Goal: Task Accomplishment & Management: Complete application form

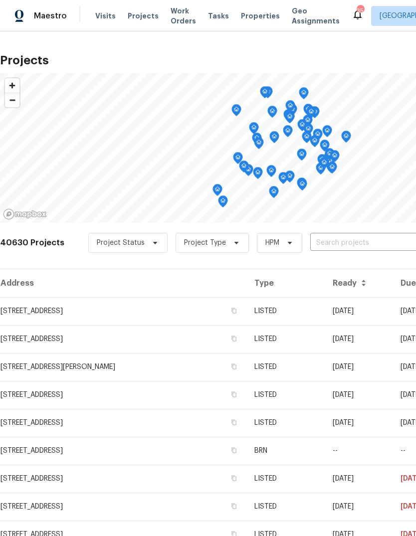
click at [348, 241] on input "text" at bounding box center [367, 242] width 114 height 15
type input "529 mag"
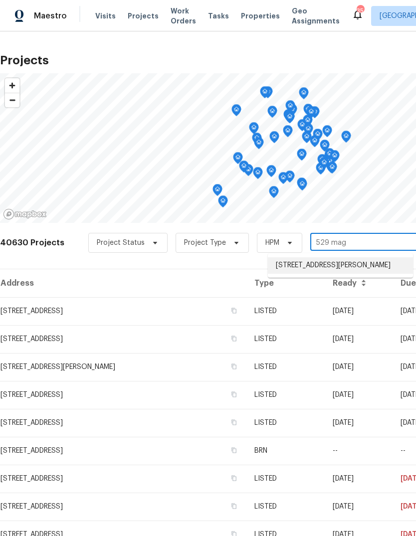
click at [350, 268] on li "[STREET_ADDRESS][PERSON_NAME]" at bounding box center [340, 265] width 145 height 16
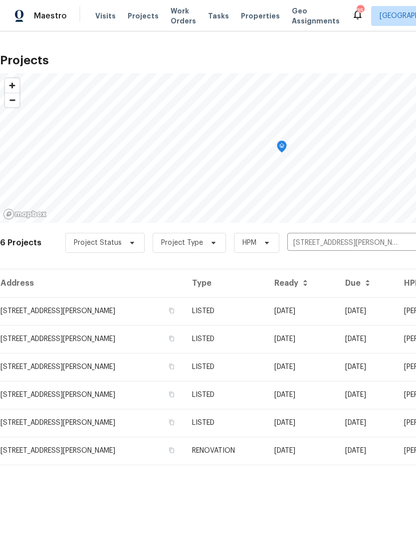
click at [251, 303] on td "LISTED" at bounding box center [225, 311] width 82 height 28
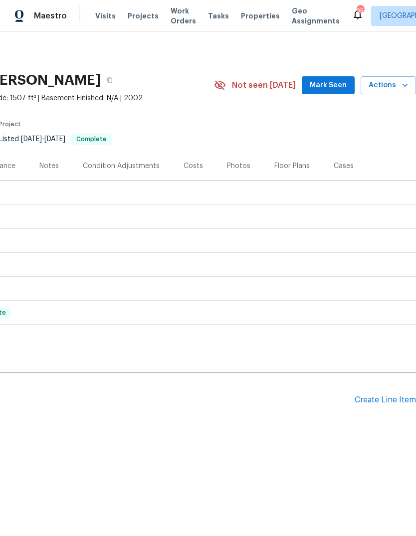
scroll to position [0, 148]
click at [371, 398] on div "Create Line Item" at bounding box center [384, 399] width 61 height 9
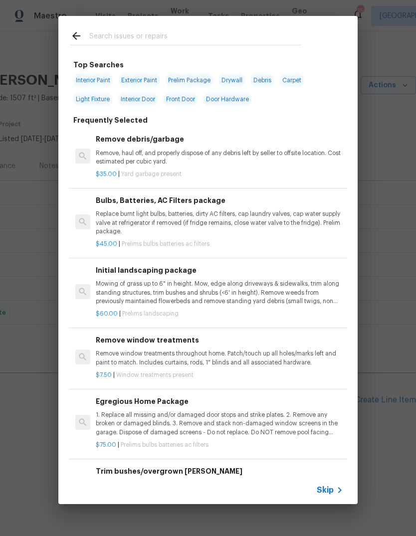
click at [331, 492] on span "Skip" at bounding box center [325, 490] width 17 height 10
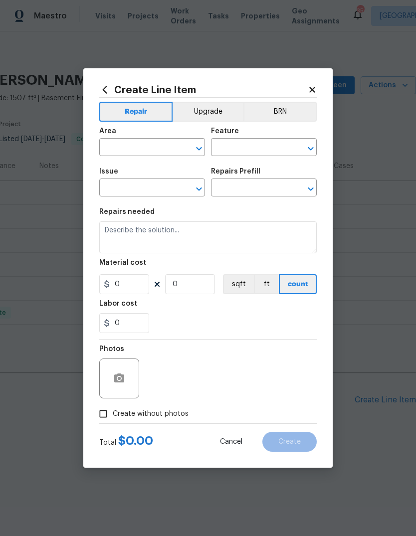
click at [145, 149] on input "text" at bounding box center [138, 148] width 78 height 15
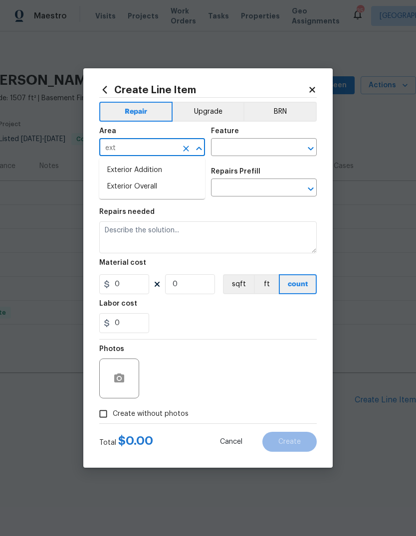
click at [163, 187] on li "Exterior Overall" at bounding box center [152, 186] width 106 height 16
type input "Exterior Overall"
click at [249, 148] on input "text" at bounding box center [250, 148] width 78 height 15
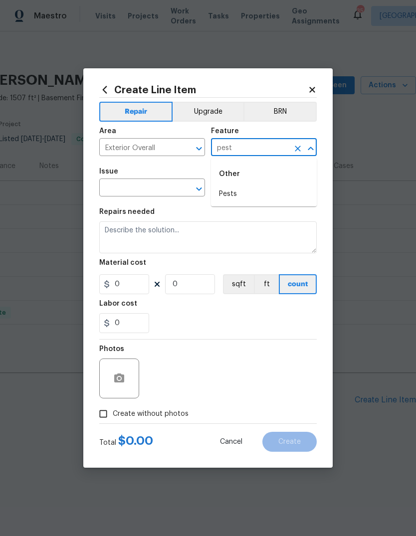
click at [251, 195] on li "Pests" at bounding box center [264, 194] width 106 height 16
type input "Pests"
click at [149, 192] on input "text" at bounding box center [138, 188] width 78 height 15
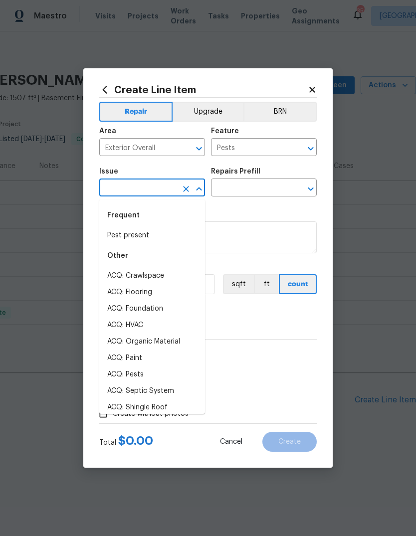
click at [150, 239] on li "Pest present" at bounding box center [152, 235] width 106 height 16
type input "Pest present"
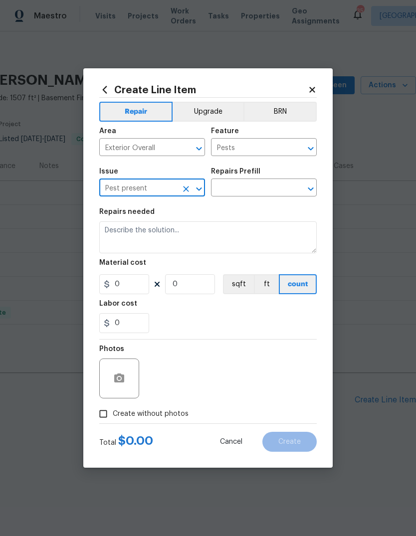
click at [267, 189] on input "text" at bounding box center [250, 188] width 78 height 15
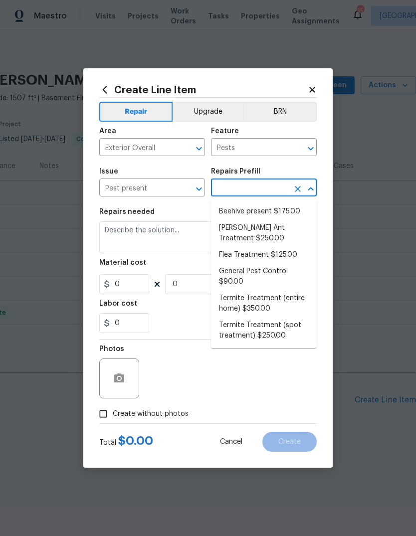
click at [272, 274] on li "General Pest Control $90.00" at bounding box center [264, 276] width 106 height 27
type input "General Pest Control $90.00"
type textarea "General pest treatment for active pest/insect infestation - non termite"
type input "1"
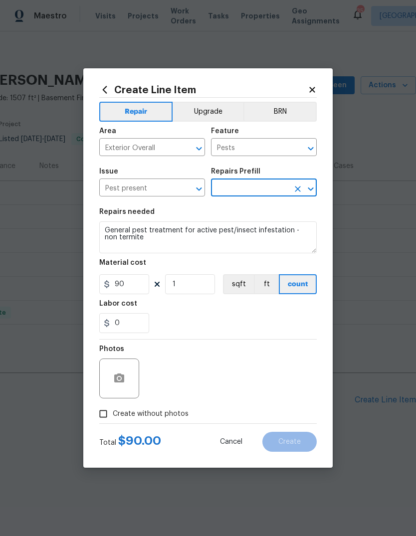
type input "General Pest Control $90.00"
type input "90"
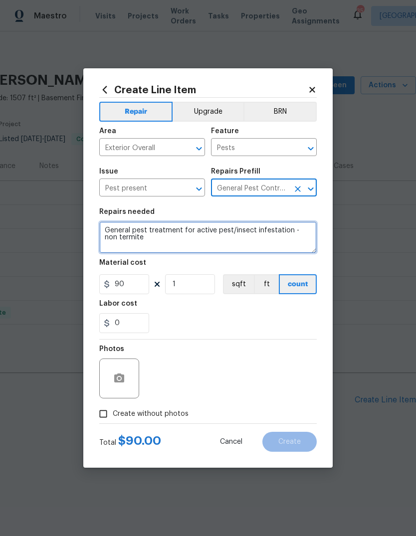
click at [173, 244] on textarea "General pest treatment for active pest/insect infestation - non termite" at bounding box center [207, 237] width 217 height 32
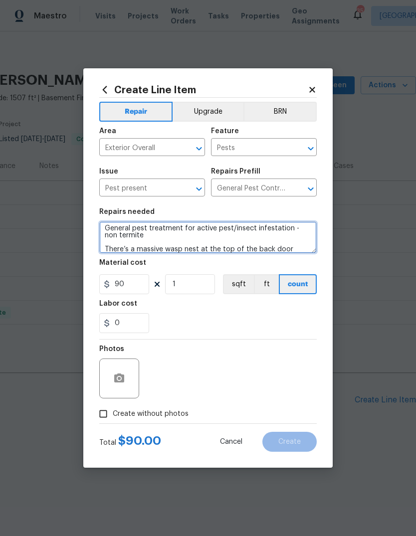
scroll to position [14, 0]
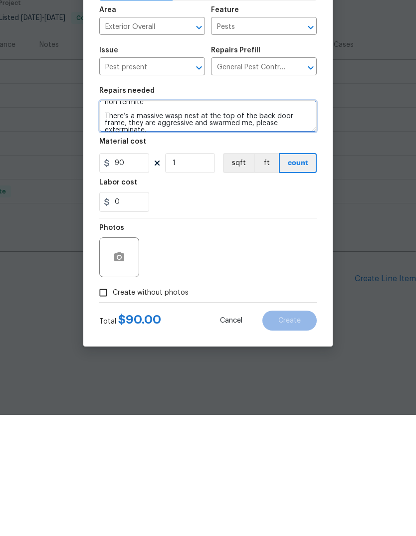
type textarea "General pest treatment for active pest/insect infestation - non termite There’s…"
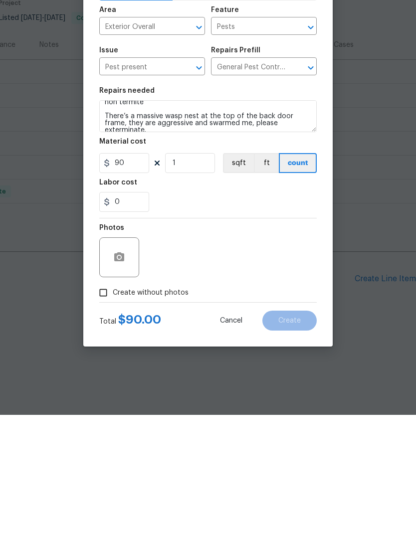
click at [107, 404] on input "Create without photos" at bounding box center [103, 413] width 19 height 19
checkbox input "true"
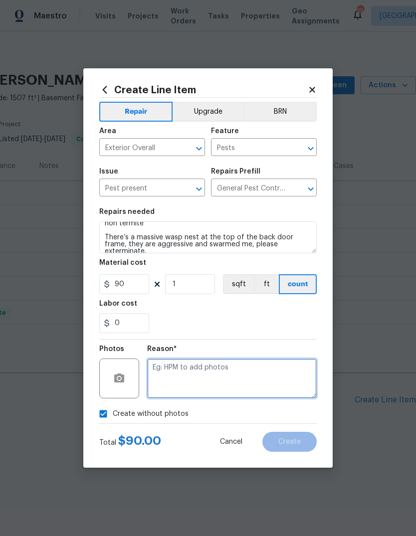
click at [214, 378] on textarea at bounding box center [231, 378] width 169 height 40
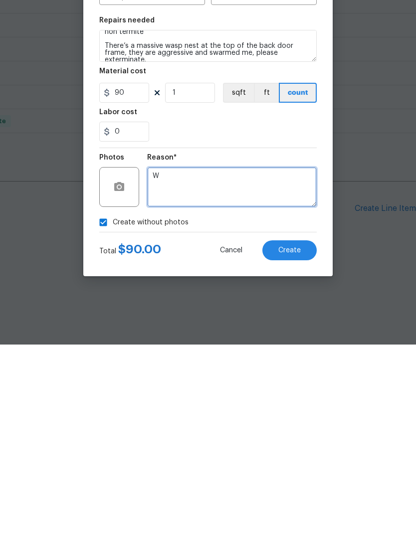
type textarea "W"
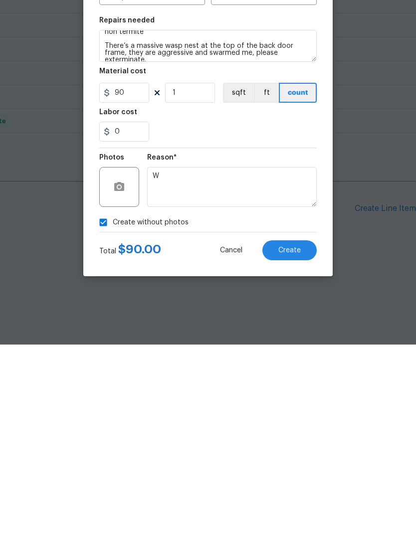
click at [293, 438] on span "Create" at bounding box center [289, 441] width 22 height 7
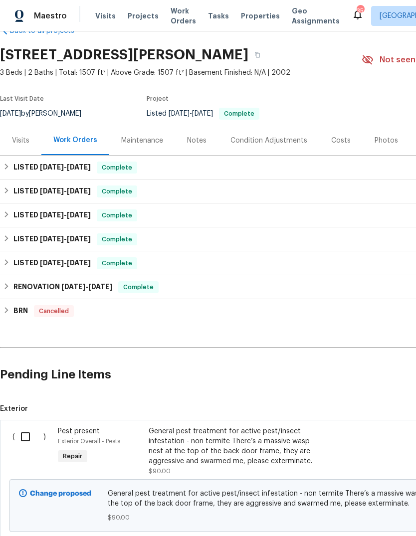
scroll to position [23, 0]
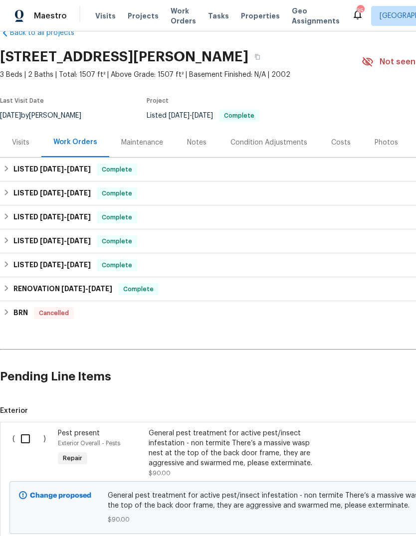
click at [33, 438] on input "checkbox" at bounding box center [29, 438] width 28 height 21
checkbox input "true"
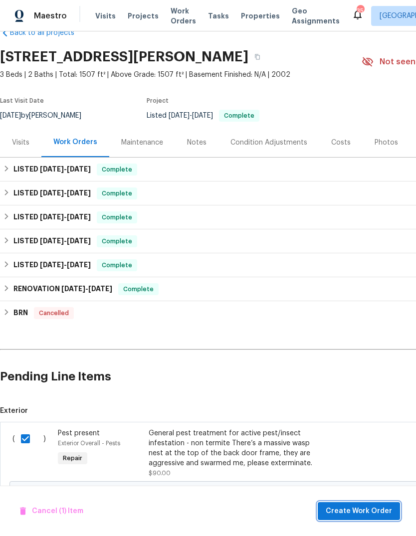
click at [350, 504] on button "Create Work Order" at bounding box center [359, 511] width 82 height 18
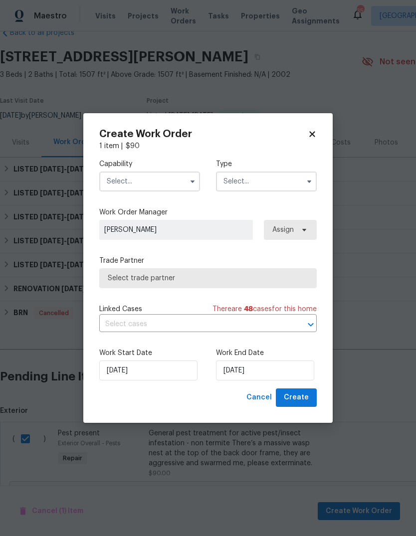
click at [144, 187] on input "text" at bounding box center [149, 181] width 101 height 20
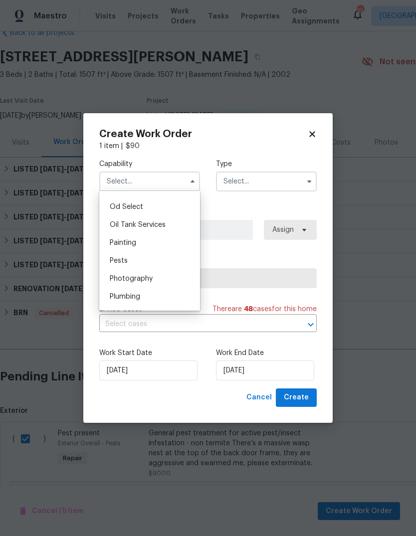
scroll to position [798, 0]
click at [153, 260] on div "Pests" at bounding box center [150, 260] width 96 height 18
type input "Pests"
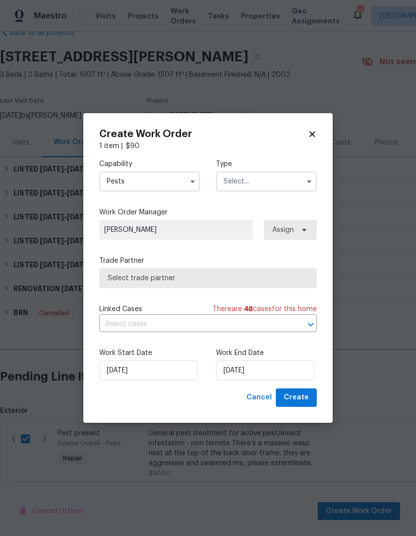
click at [259, 180] on input "text" at bounding box center [266, 181] width 101 height 20
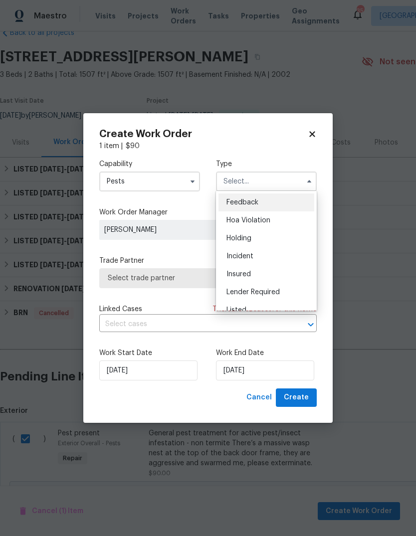
click at [267, 305] on div "Listed" at bounding box center [266, 310] width 96 height 18
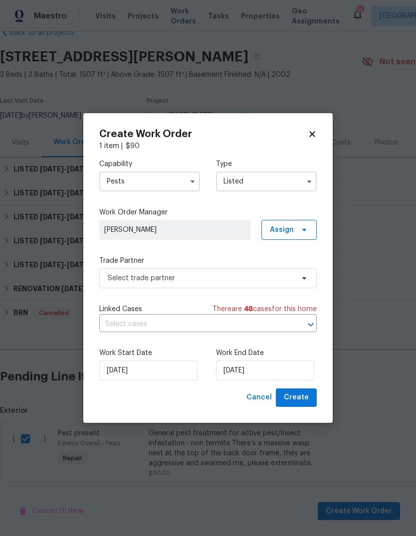
type input "Listed"
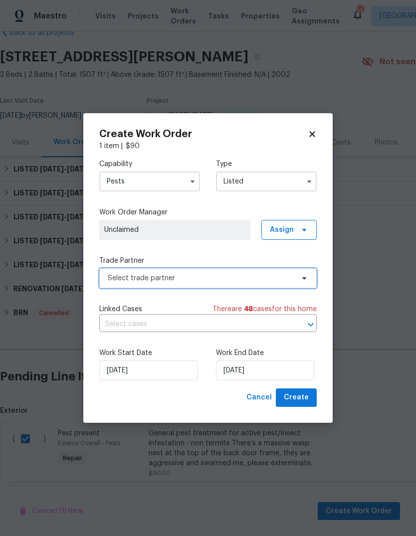
click at [198, 279] on span "Select trade partner" at bounding box center [201, 278] width 186 height 10
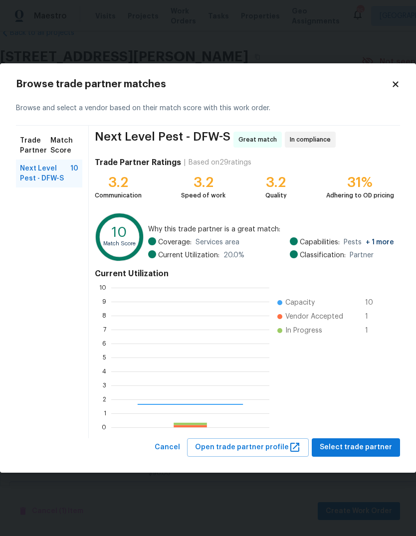
scroll to position [140, 158]
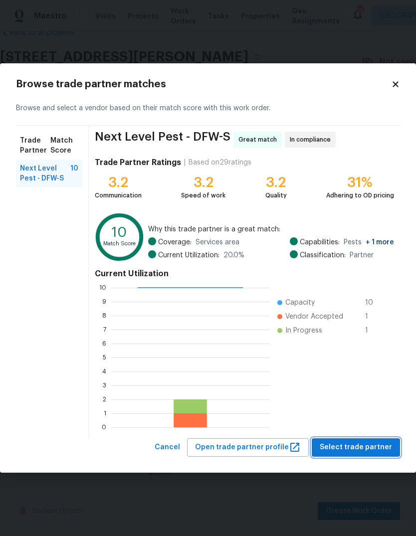
click at [359, 442] on span "Select trade partner" at bounding box center [356, 447] width 72 height 12
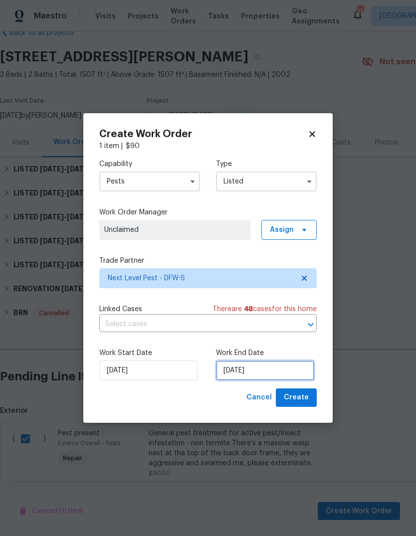
click at [269, 374] on input "[DATE]" at bounding box center [265, 370] width 98 height 20
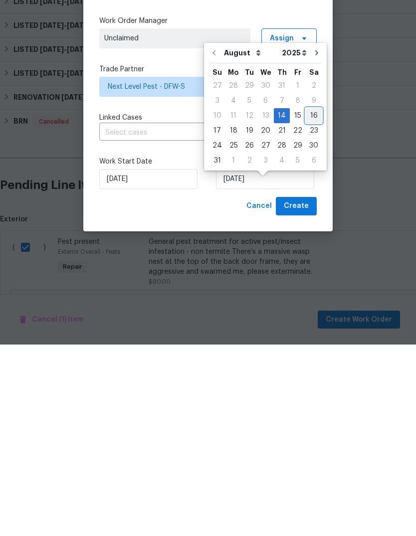
click at [310, 300] on div "16" at bounding box center [314, 307] width 16 height 14
type input "[DATE]"
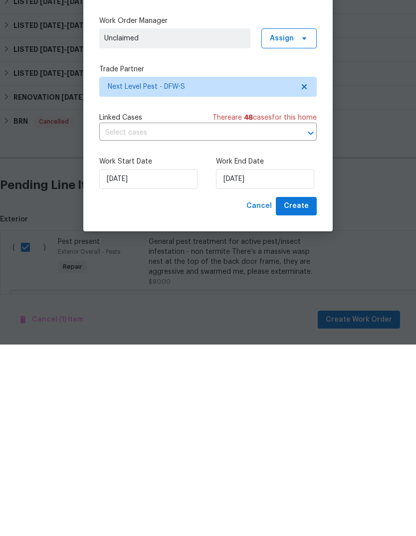
scroll to position [37, 0]
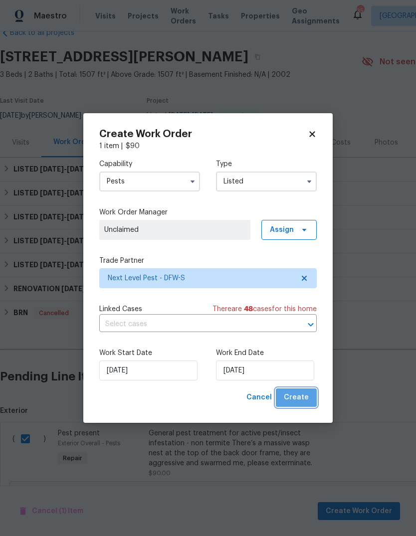
click at [301, 400] on span "Create" at bounding box center [296, 397] width 25 height 12
checkbox input "false"
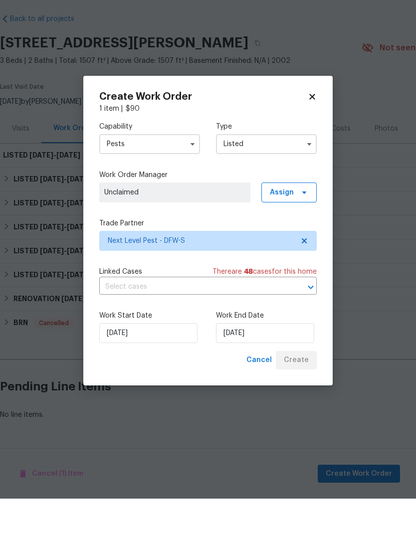
scroll to position [0, 0]
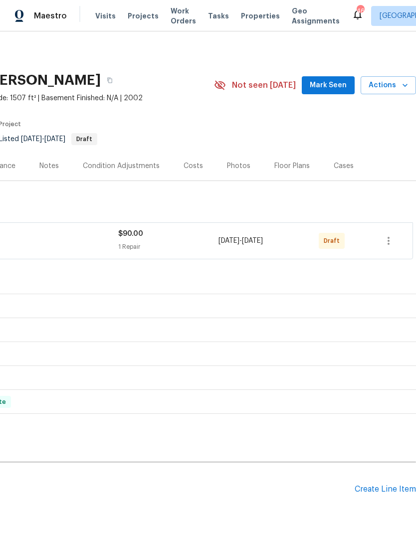
scroll to position [0, 148]
click at [388, 242] on icon "button" at bounding box center [388, 241] width 12 height 12
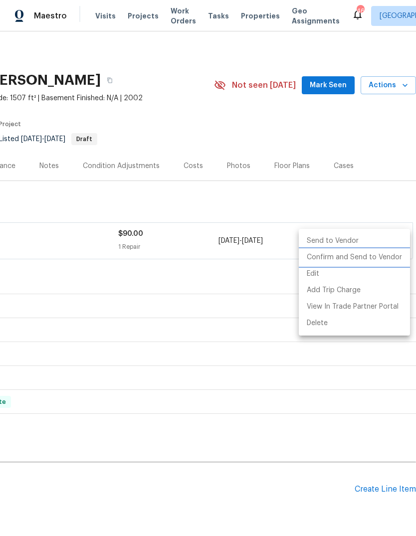
click at [349, 259] on li "Confirm and Send to Vendor" at bounding box center [354, 257] width 111 height 16
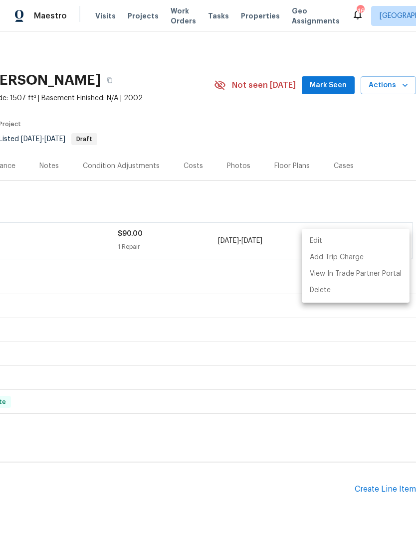
click at [312, 197] on div at bounding box center [208, 268] width 416 height 536
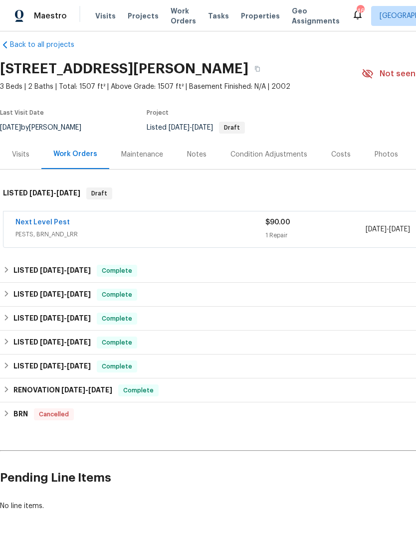
scroll to position [12, 0]
click at [51, 222] on link "Next Level Pest" at bounding box center [42, 221] width 54 height 7
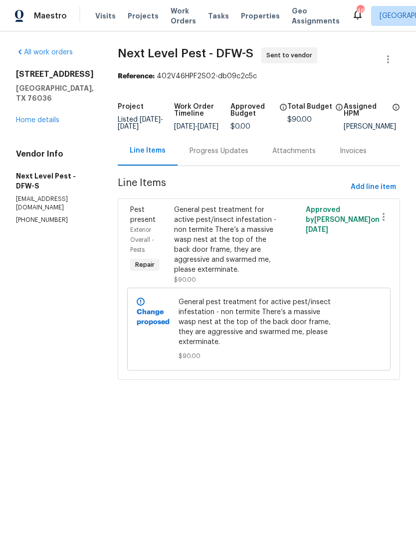
click at [140, 15] on span "Projects" at bounding box center [143, 16] width 31 height 10
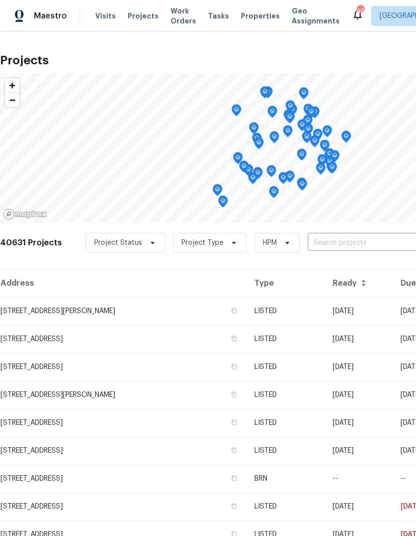
click at [338, 241] on input "text" at bounding box center [365, 242] width 114 height 15
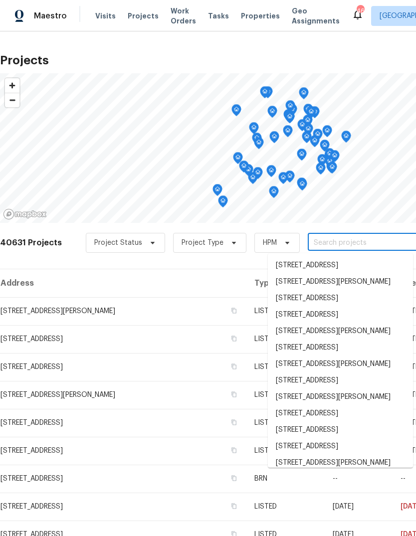
type input "x"
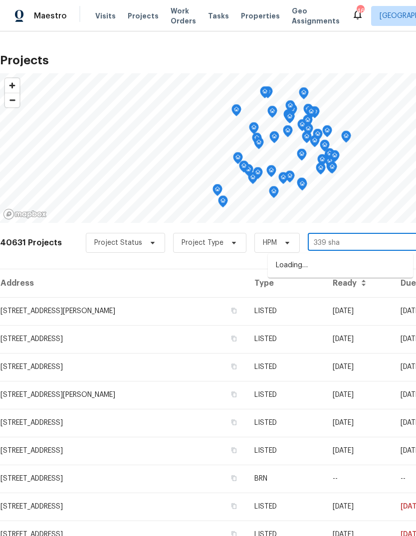
type input "339 shad"
click at [338, 266] on li "[STREET_ADDRESS][PERSON_NAME]" at bounding box center [340, 265] width 145 height 16
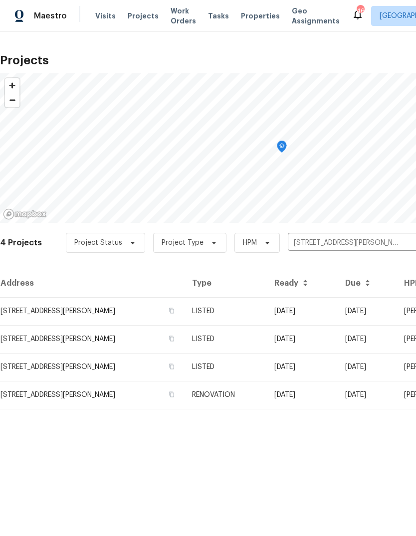
click at [244, 310] on td "LISTED" at bounding box center [225, 311] width 82 height 28
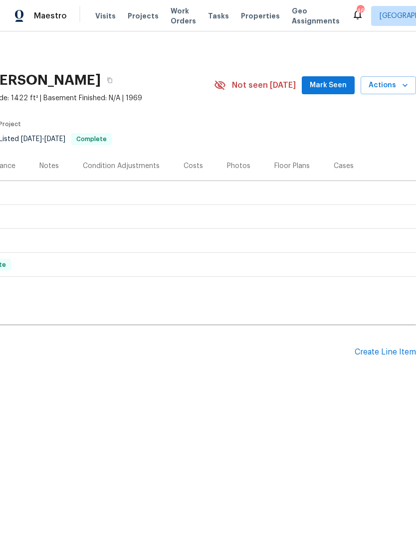
click at [377, 351] on div "Create Line Item" at bounding box center [384, 351] width 61 height 9
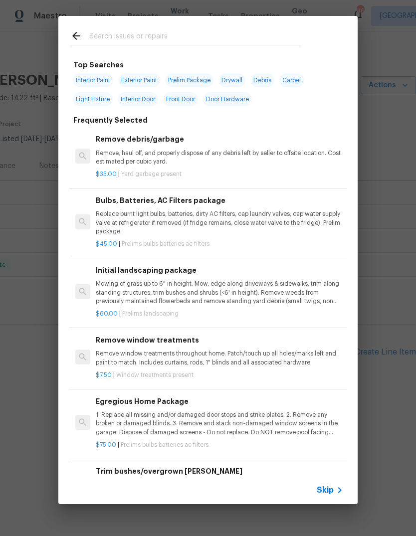
click at [331, 489] on span "Skip" at bounding box center [325, 490] width 17 height 10
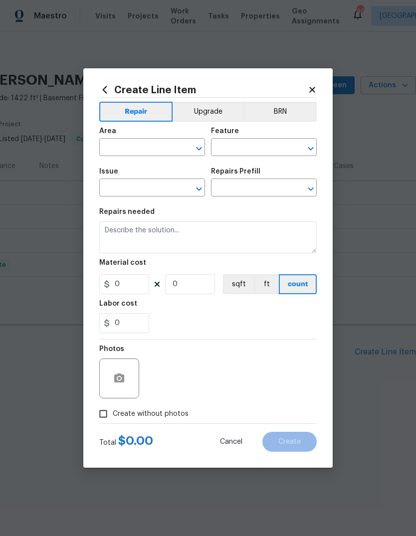
click at [148, 146] on input "text" at bounding box center [138, 148] width 78 height 15
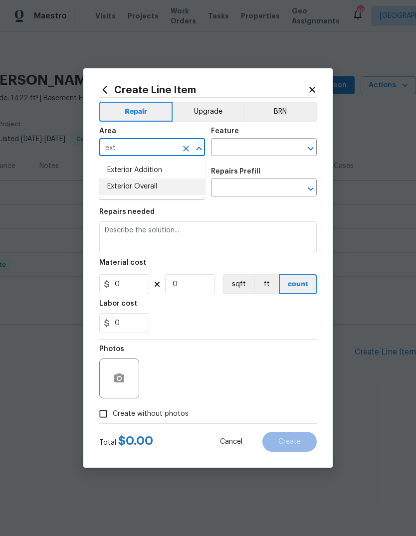
click at [151, 184] on li "Exterior Overall" at bounding box center [152, 186] width 106 height 16
type input "Exterior Overall"
click at [252, 148] on input "text" at bounding box center [250, 148] width 78 height 15
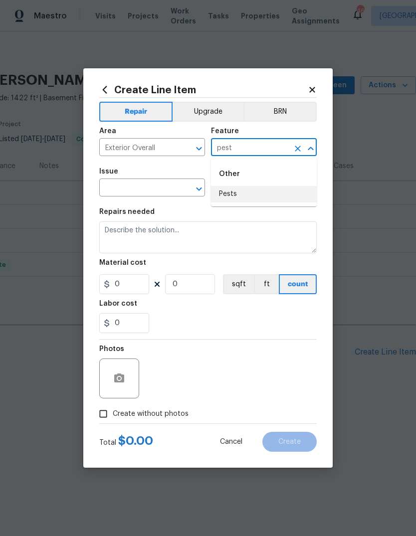
click at [230, 195] on li "Pests" at bounding box center [264, 194] width 106 height 16
type input "Pests"
click at [150, 191] on input "text" at bounding box center [138, 188] width 78 height 15
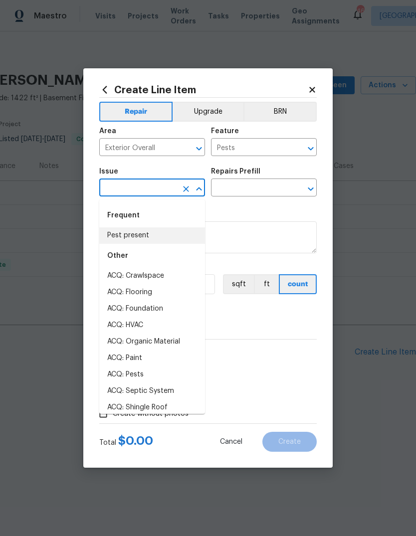
click at [157, 233] on li "Pest present" at bounding box center [152, 235] width 106 height 16
type input "Pest present"
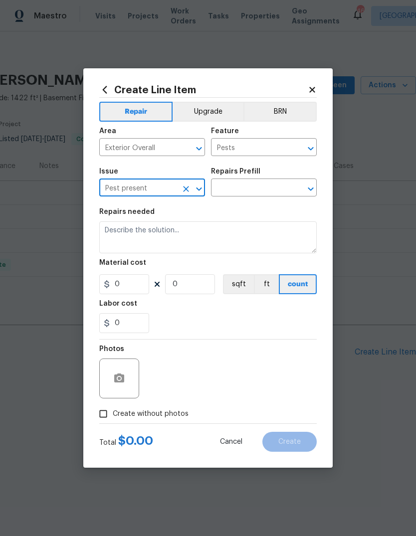
click at [269, 187] on input "text" at bounding box center [250, 188] width 78 height 15
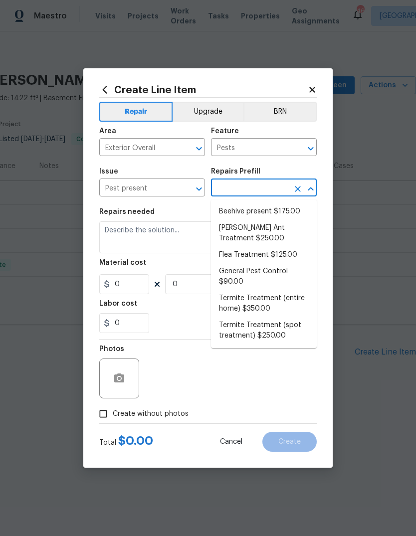
click at [268, 273] on li "General Pest Control $90.00" at bounding box center [264, 276] width 106 height 27
type input "General Pest Control $90.00"
type textarea "General pest treatment for active pest/insect infestation - non termite"
type input "1"
type input "General Pest Control $90.00"
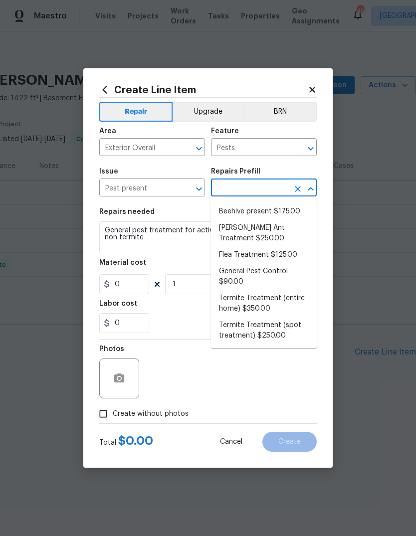
type input "90"
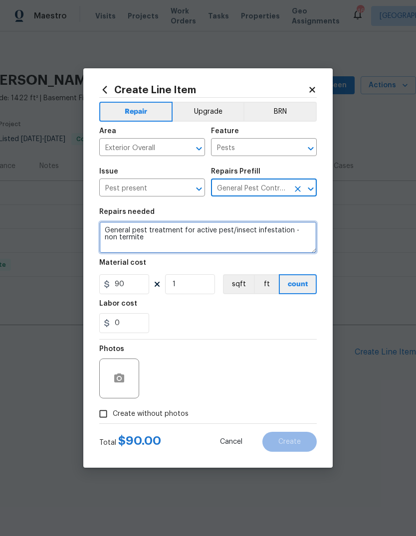
click at [175, 245] on textarea "General pest treatment for active pest/insect infestation - non termite" at bounding box center [207, 237] width 217 height 32
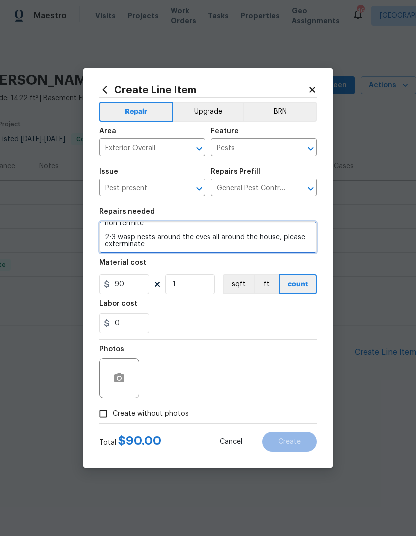
scroll to position [9, 0]
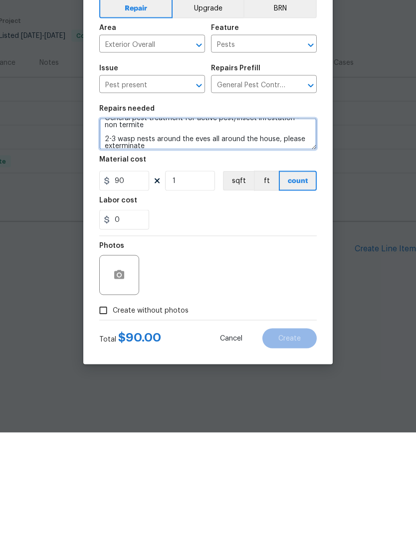
type textarea "General pest treatment for active pest/insect infestation - non termite 2-3 was…"
click at [146, 409] on span "Create without photos" at bounding box center [151, 414] width 76 height 10
click at [113, 404] on input "Create without photos" at bounding box center [103, 413] width 19 height 19
checkbox input "true"
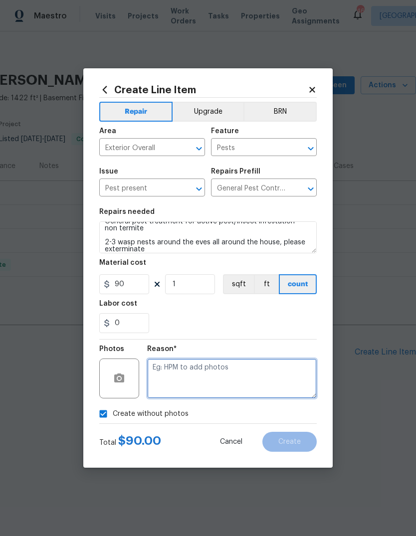
click at [187, 378] on textarea at bounding box center [231, 378] width 169 height 40
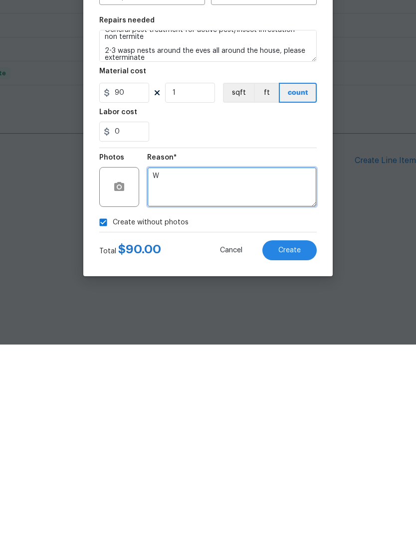
type textarea "W"
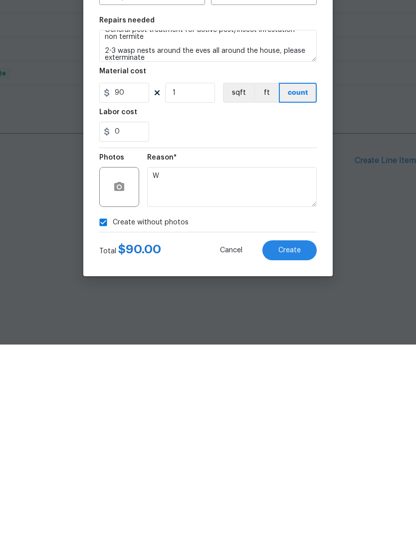
click at [298, 432] on button "Create" at bounding box center [289, 442] width 54 height 20
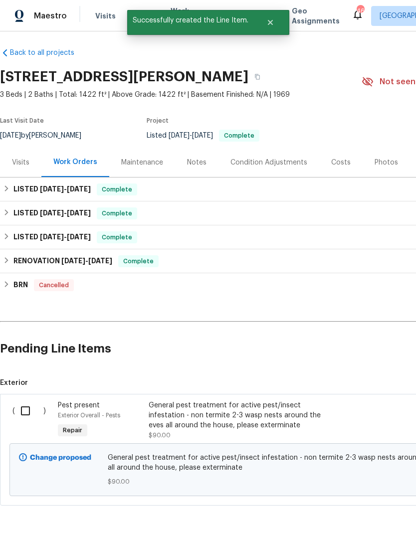
scroll to position [3, 0]
click at [22, 409] on input "checkbox" at bounding box center [29, 410] width 28 height 21
checkbox input "true"
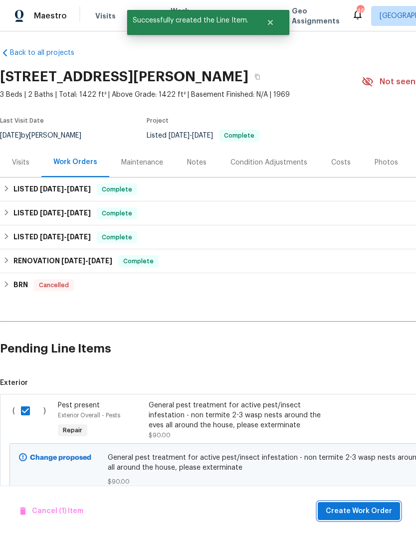
click at [367, 510] on span "Create Work Order" at bounding box center [359, 511] width 66 height 12
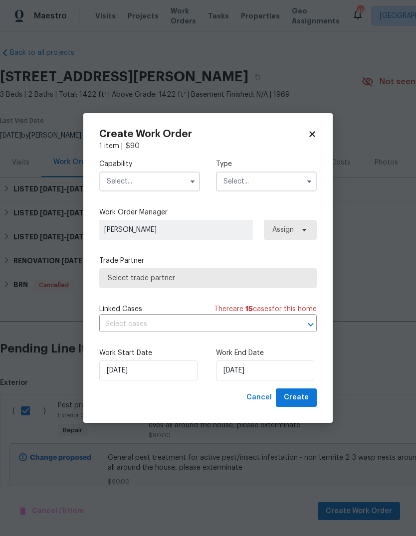
click at [159, 177] on input "text" at bounding box center [149, 181] width 101 height 20
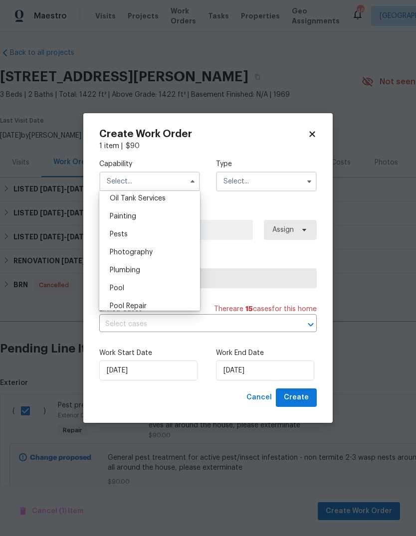
scroll to position [824, 0]
click at [156, 235] on div "Pests" at bounding box center [150, 234] width 96 height 18
type input "Pests"
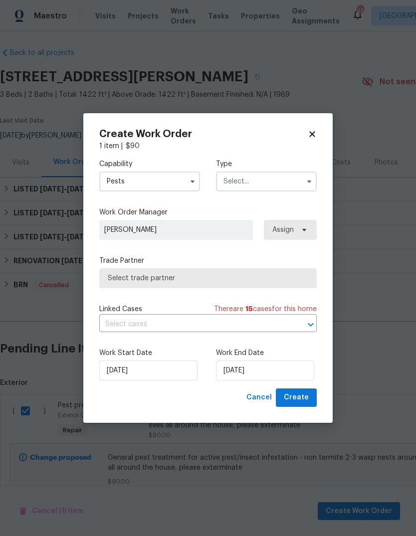
click at [255, 182] on input "text" at bounding box center [266, 181] width 101 height 20
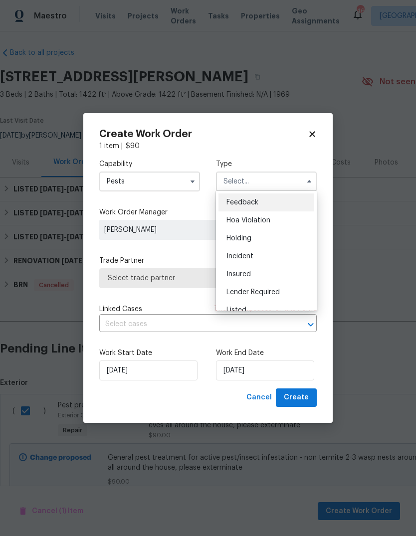
click at [272, 307] on div "Listed" at bounding box center [266, 310] width 96 height 18
type input "Listed"
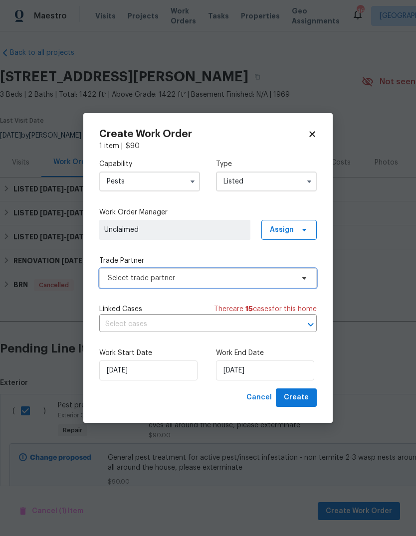
click at [188, 276] on span "Select trade partner" at bounding box center [201, 278] width 186 height 10
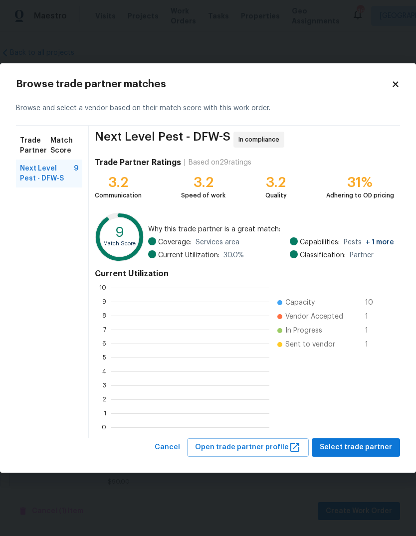
scroll to position [140, 158]
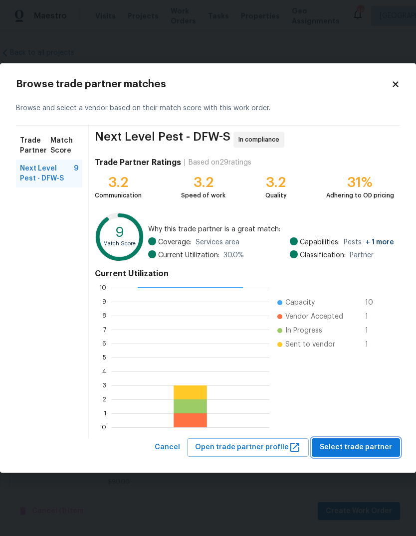
click at [349, 439] on button "Select trade partner" at bounding box center [356, 447] width 88 height 18
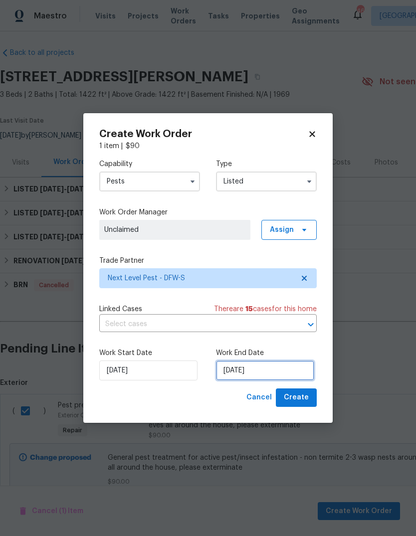
click at [253, 366] on input "[DATE]" at bounding box center [265, 370] width 98 height 20
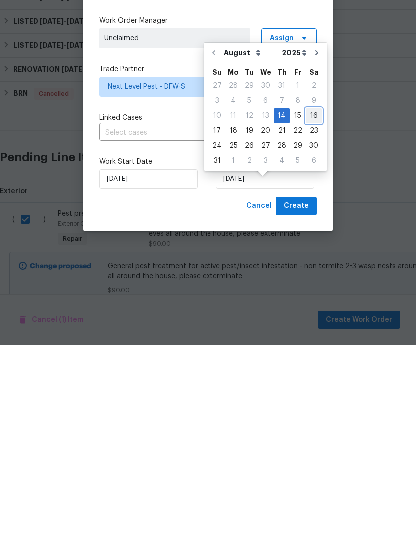
click at [313, 300] on div "16" at bounding box center [314, 307] width 16 height 14
type input "[DATE]"
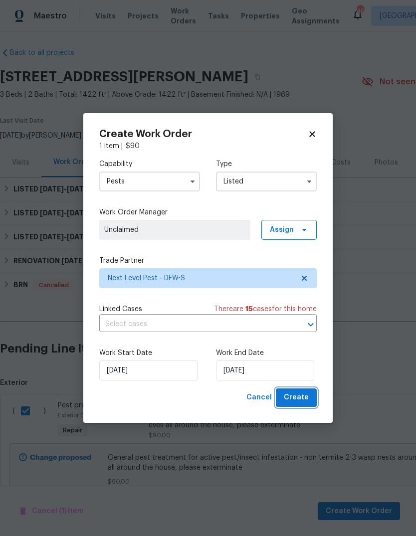
click at [298, 397] on span "Create" at bounding box center [296, 397] width 25 height 12
checkbox input "false"
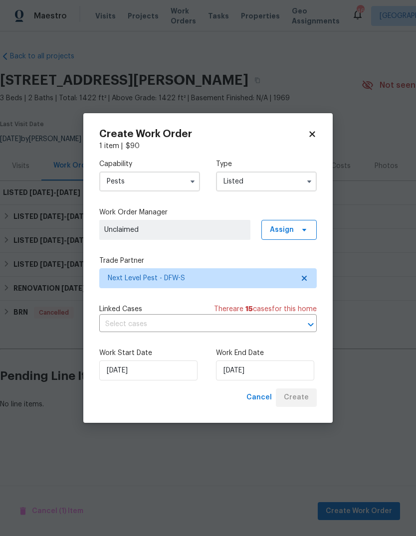
scroll to position [0, 0]
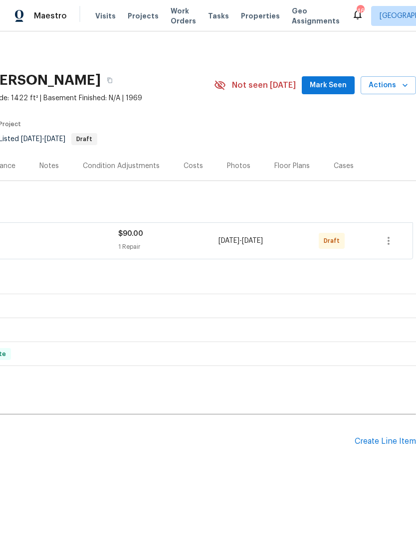
scroll to position [0, 148]
click at [383, 245] on icon "button" at bounding box center [388, 241] width 12 height 12
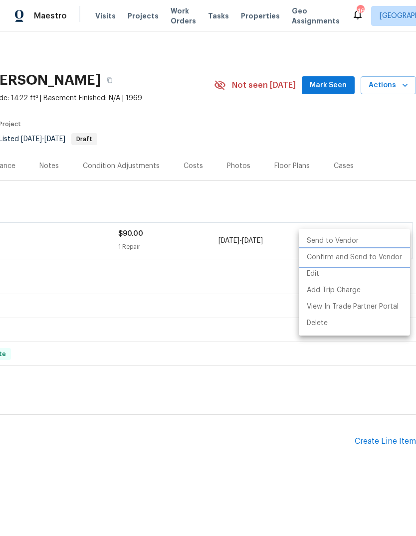
click at [350, 261] on li "Confirm and Send to Vendor" at bounding box center [354, 257] width 111 height 16
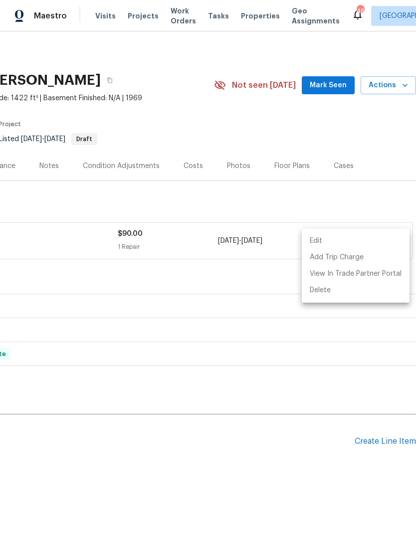
click at [377, 151] on div at bounding box center [208, 268] width 416 height 536
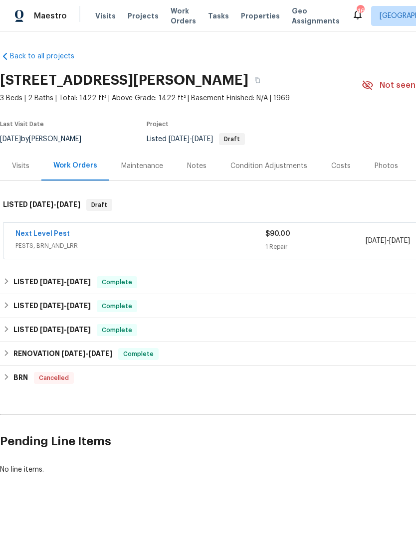
scroll to position [0, 0]
